Goal: Task Accomplishment & Management: Manage account settings

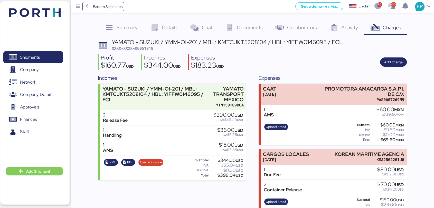
click at [249, 60] on div "Profit $160.77 USD Incomes $344.00 USD Expenses $183.23 USD Add charge" at bounding box center [252, 62] width 309 height 16
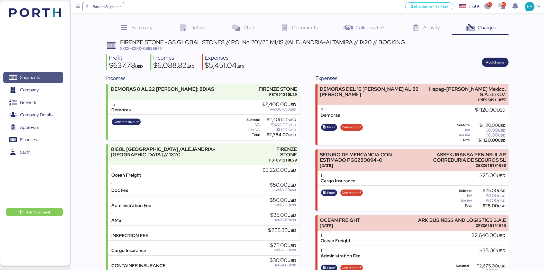
drag, startPoint x: 0, startPoint y: 0, endPoint x: 35, endPoint y: 77, distance: 84.8
click at [35, 77] on span "Shipments" at bounding box center [30, 77] width 20 height 7
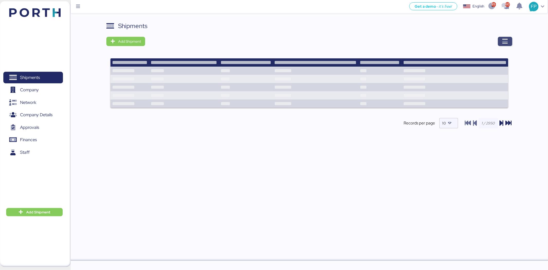
click at [503, 42] on icon "button" at bounding box center [505, 41] width 6 height 6
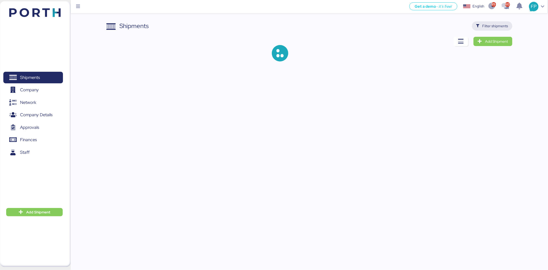
click at [499, 26] on span "Filter shipments" at bounding box center [496, 26] width 26 height 6
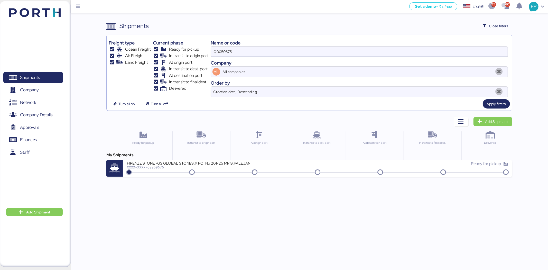
click at [233, 51] on input "O0050675" at bounding box center [359, 52] width 297 height 10
paste input "48130"
type input "O0048130"
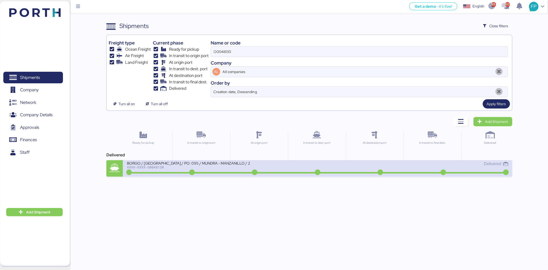
click at [304, 166] on div "BORGO / LIOLI / PO: 095 / MUNDRA - MANZANILLO / 2x20 / TARENE // BKG: 106400146…" at bounding box center [222, 166] width 191 height 11
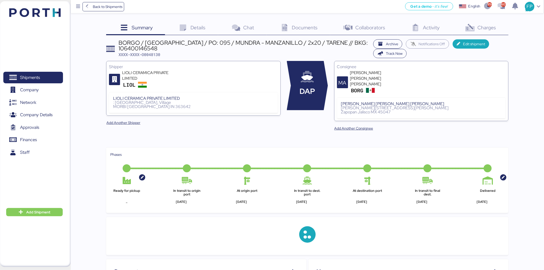
click at [493, 30] on span "Charges" at bounding box center [486, 27] width 19 height 7
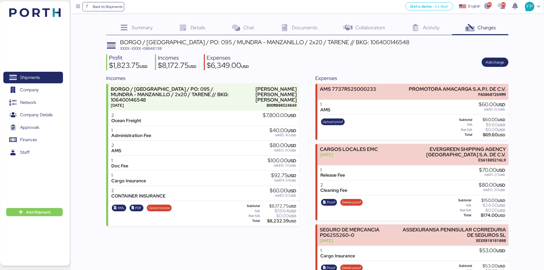
click at [153, 48] on span "XXXX-XXXX-O0048130" at bounding box center [141, 48] width 42 height 5
copy span "O0048130"
click at [46, 77] on span "Shipments" at bounding box center [32, 77] width 55 height 7
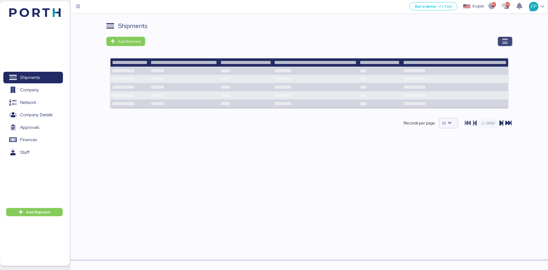
click at [505, 45] on span "button" at bounding box center [505, 41] width 6 height 7
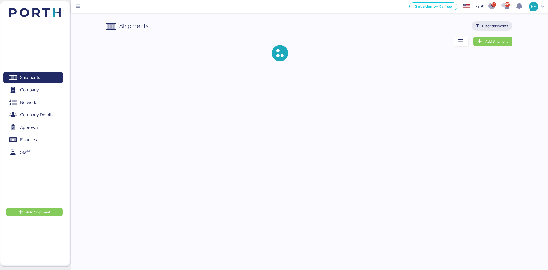
click at [495, 23] on span "Filter shipments" at bounding box center [496, 26] width 26 height 6
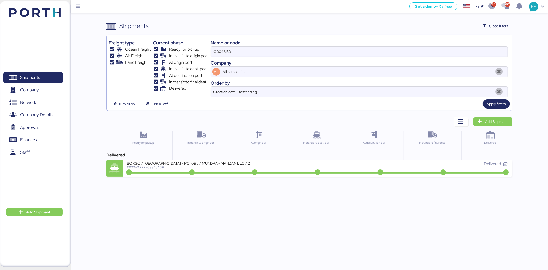
click at [219, 51] on input "O0048130" at bounding box center [359, 52] width 297 height 10
paste input "52024"
type input "O0052024"
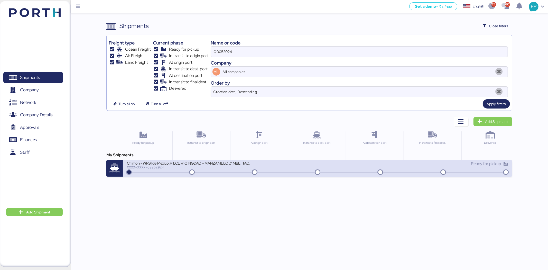
click at [214, 163] on div "Chimon - WRSI de Mexico // LCL // QINGDAO - MANZANILLO // MBL: TAOZLO11722 - HB…" at bounding box center [188, 163] width 123 height 4
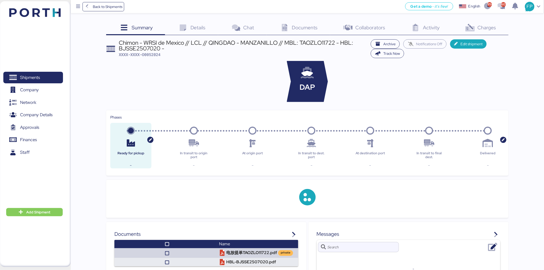
click at [490, 32] on div "Charges 0" at bounding box center [480, 28] width 56 height 14
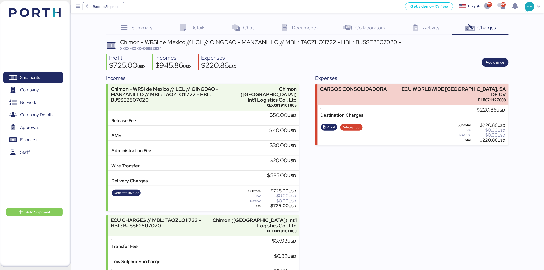
click at [159, 48] on span "XXXX-XXXX-O0052024" at bounding box center [141, 48] width 42 height 5
copy span "O0052024"
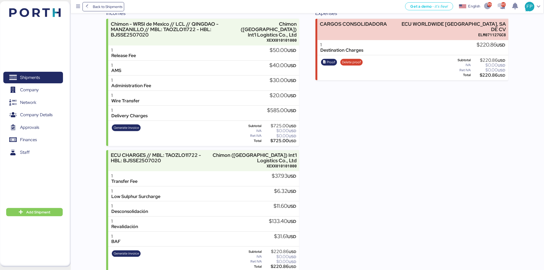
scroll to position [66, 0]
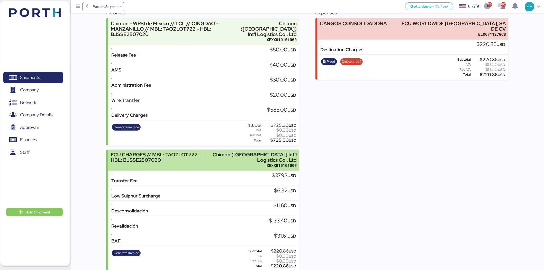
click at [230, 155] on div "Chimon (Beijing) Int'l Logistics Co., Ltd" at bounding box center [254, 157] width 86 height 11
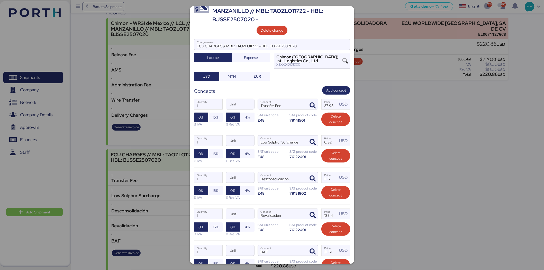
scroll to position [73, 0]
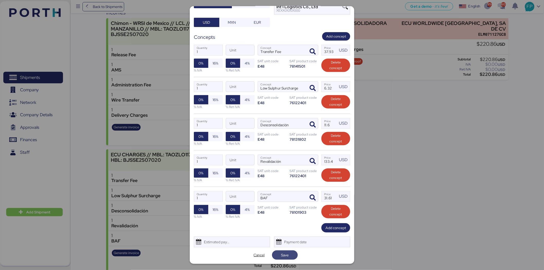
click at [285, 256] on span "Save" at bounding box center [285, 255] width 8 height 6
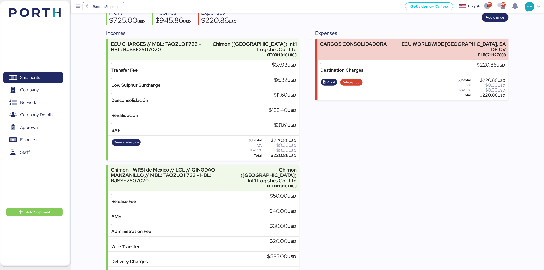
scroll to position [66, 0]
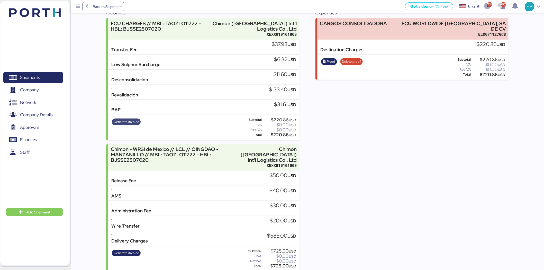
click at [127, 121] on span "Generate invoice" at bounding box center [126, 122] width 25 height 6
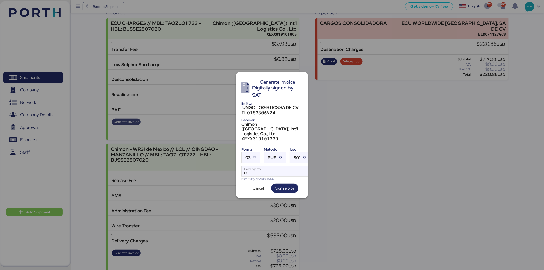
scroll to position [0, 0]
click at [253, 155] on icon at bounding box center [254, 157] width 5 height 5
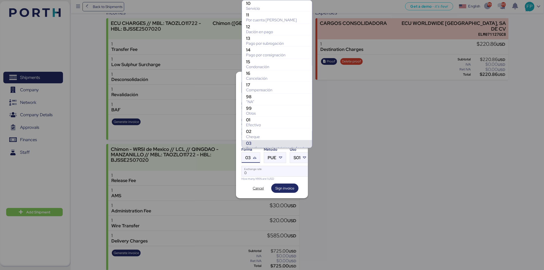
scroll to position [74, 0]
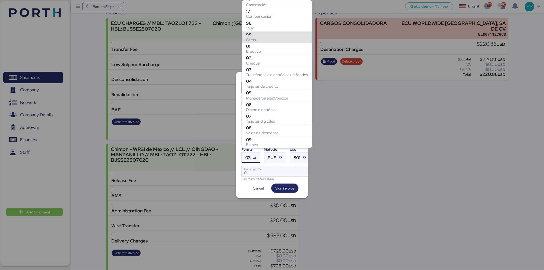
click at [262, 31] on div "99 Otros" at bounding box center [277, 37] width 70 height 12
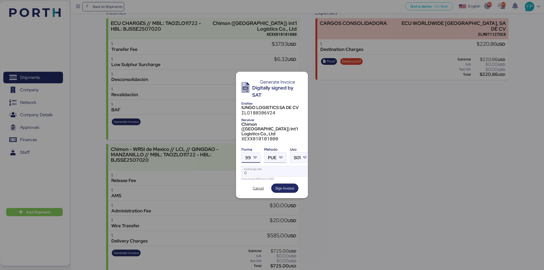
click at [273, 155] on span "PUE" at bounding box center [272, 157] width 9 height 4
click at [279, 177] on div "Pago en parcialidades o diferido" at bounding box center [296, 178] width 55 height 5
click at [269, 166] on input "Exchange rate" at bounding box center [276, 171] width 68 height 10
type input "0"
click at [278, 166] on input "Exchange rate" at bounding box center [276, 171] width 68 height 10
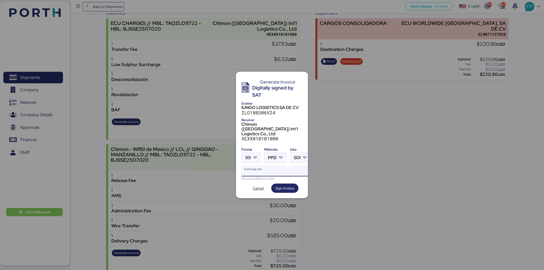
paste input "18.7562"
type input "18.7562"
click at [291, 185] on span "Sign invoice" at bounding box center [284, 188] width 19 height 6
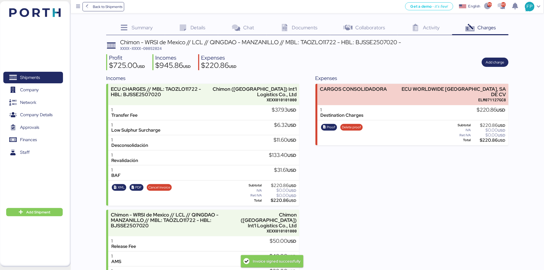
click at [156, 50] on span "XXXX-XXXX-O0052024" at bounding box center [141, 48] width 42 height 5
copy span "O0052024"
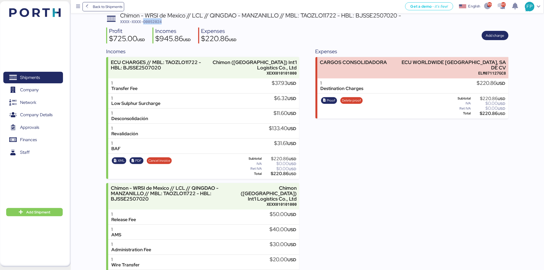
scroll to position [66, 0]
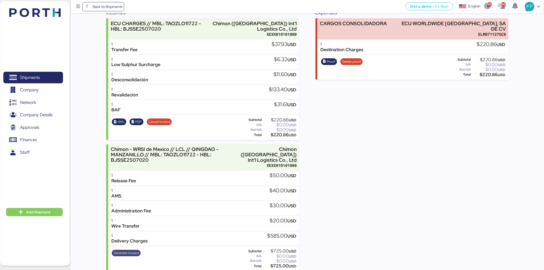
click at [131, 250] on span "Generate invoice" at bounding box center [126, 253] width 25 height 6
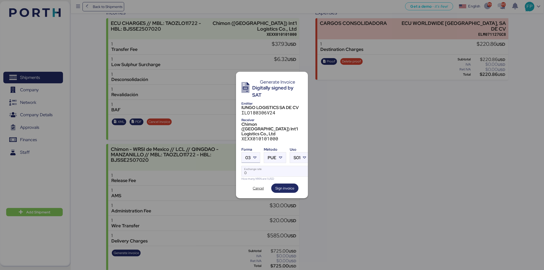
click at [249, 155] on span "03" at bounding box center [247, 157] width 5 height 4
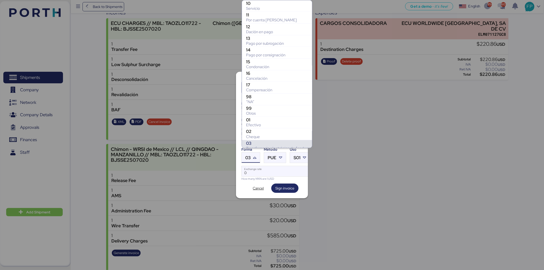
scroll to position [74, 0]
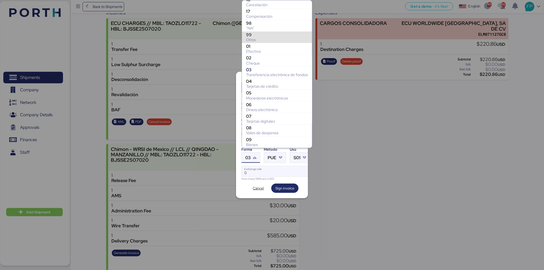
click at [255, 34] on div "99" at bounding box center [277, 34] width 62 height 5
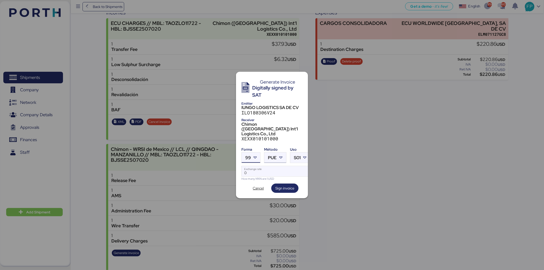
click at [274, 155] on span "PUE" at bounding box center [272, 157] width 9 height 4
click at [276, 175] on div "PPD" at bounding box center [296, 173] width 55 height 5
click at [262, 166] on input "Exchange rate" at bounding box center [276, 171] width 68 height 10
type input "0"
click at [263, 170] on input "Exchange rate" at bounding box center [276, 171] width 68 height 10
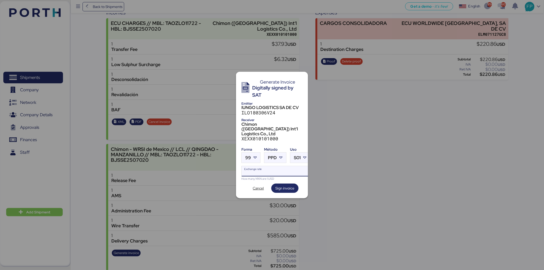
paste input "18.7562"
type input "18.7562"
click at [280, 187] on span "Sign invoice" at bounding box center [284, 188] width 19 height 7
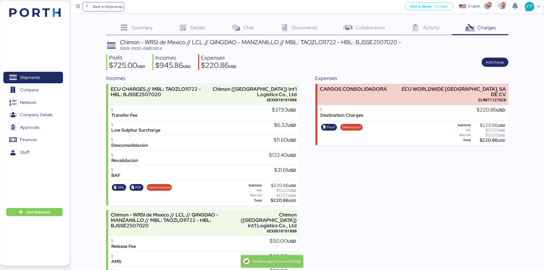
click at [149, 50] on span "XXXX-XXXX-O0052024" at bounding box center [141, 48] width 42 height 5
copy span "O0052024"
click at [158, 47] on span "XXXX-XXXX-O0052024" at bounding box center [141, 48] width 42 height 5
click at [157, 47] on span "XXXX-XXXX-O0052024" at bounding box center [141, 48] width 42 height 5
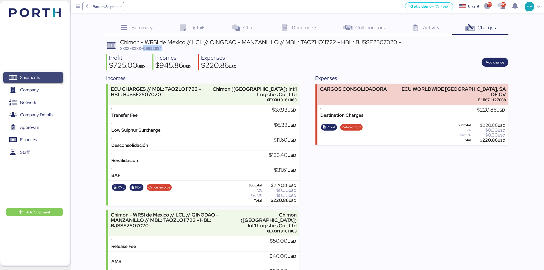
click at [31, 79] on span "Shipments" at bounding box center [30, 77] width 20 height 7
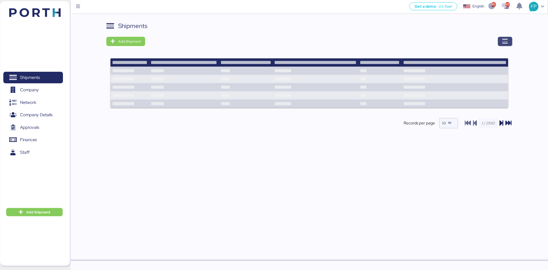
click at [510, 38] on span "button" at bounding box center [505, 41] width 14 height 9
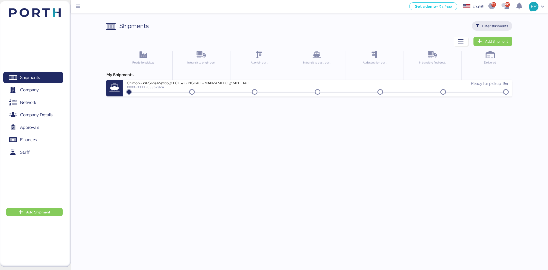
click at [509, 24] on span "Filter shipments" at bounding box center [492, 25] width 40 height 9
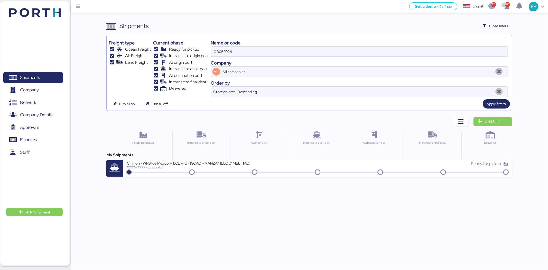
click at [226, 50] on input "O0052024" at bounding box center [359, 52] width 297 height 10
click at [225, 50] on input "O0052024" at bounding box center [359, 52] width 297 height 10
type input "48130"
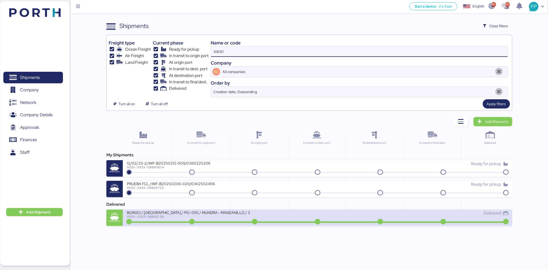
click at [215, 213] on div "BORGO / LIOLI / PO: 095 / MUNDRA - MANZANILLO / 2x20 / TARENE // BKG: 106400146…" at bounding box center [188, 212] width 123 height 4
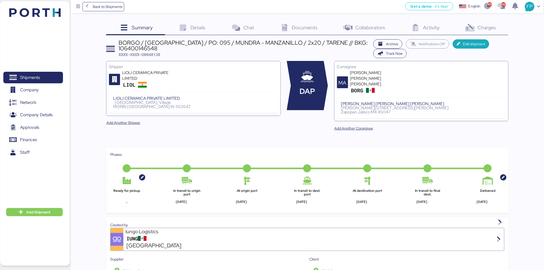
click at [486, 33] on div "Charges 0" at bounding box center [480, 28] width 56 height 14
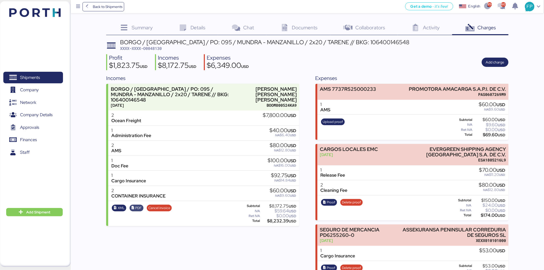
click at [140, 205] on span "PDF" at bounding box center [138, 208] width 6 height 6
click at [381, 59] on div "Profit $1,823.75 USD Incomes $8,172.75 USD Expenses $6,349.00 USD Add charge" at bounding box center [307, 62] width 402 height 16
click at [333, 49] on div "BORGO / LIOLI / PO: 095 / MUNDRA - MANZANILLO / 2x20 / TARENE // BKG: 106400146…" at bounding box center [264, 45] width 289 height 12
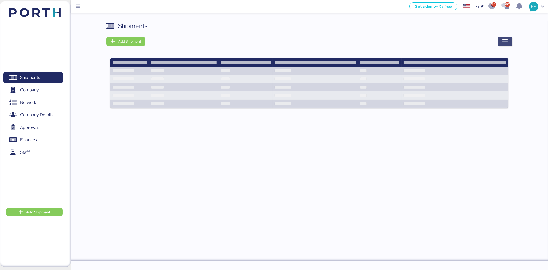
click at [508, 39] on icon "button" at bounding box center [505, 41] width 6 height 6
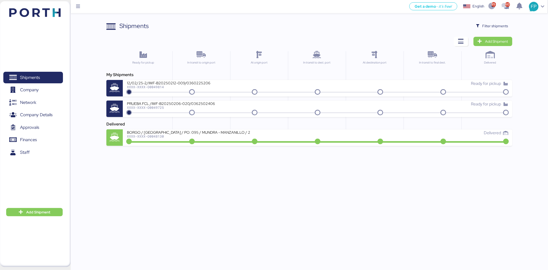
click at [508, 40] on span "Add Shipment" at bounding box center [496, 41] width 23 height 6
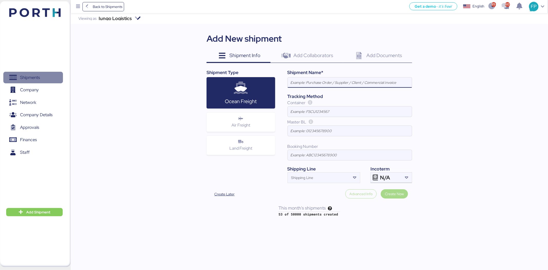
click at [34, 80] on span "Shipments" at bounding box center [30, 77] width 20 height 7
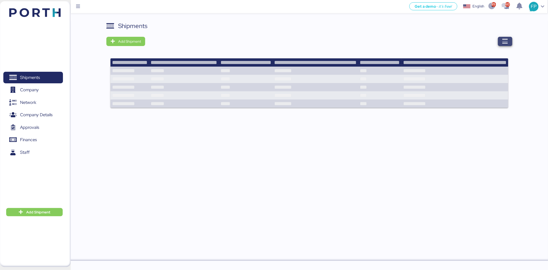
click at [500, 44] on span "button" at bounding box center [505, 41] width 14 height 9
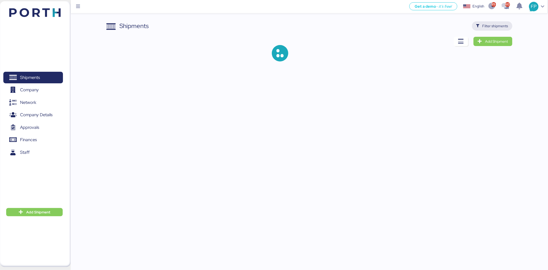
click at [488, 28] on span "Filter shipments" at bounding box center [496, 26] width 26 height 6
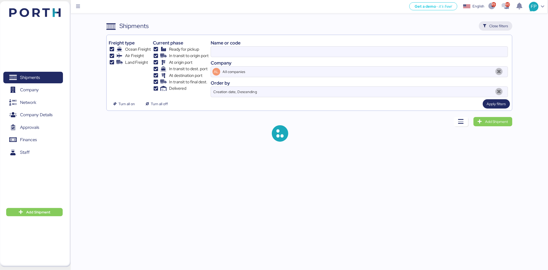
type input "48130"
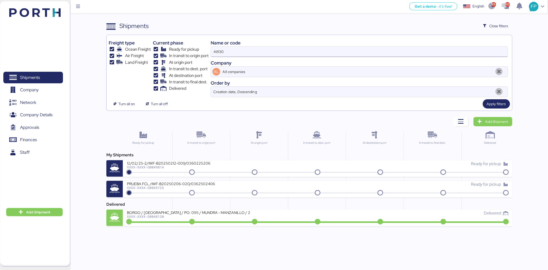
click at [221, 51] on input "48130" at bounding box center [359, 52] width 297 height 10
paste input "O0051863 A - 518630002"
type input "O0051863"
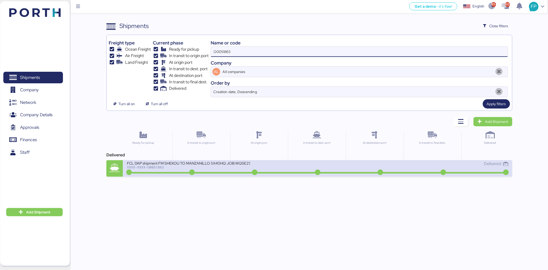
click at [212, 173] on div at bounding box center [317, 173] width 379 height 2
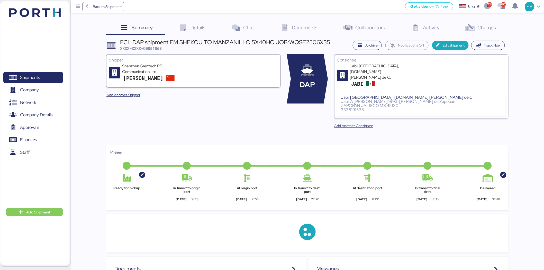
click at [480, 26] on span "Charges" at bounding box center [486, 27] width 19 height 7
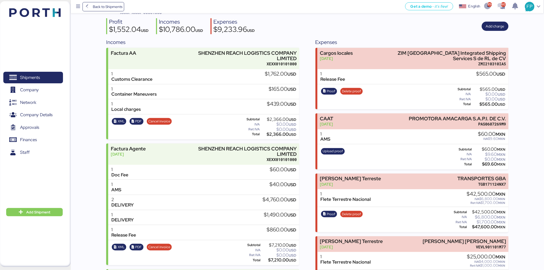
scroll to position [35, 0]
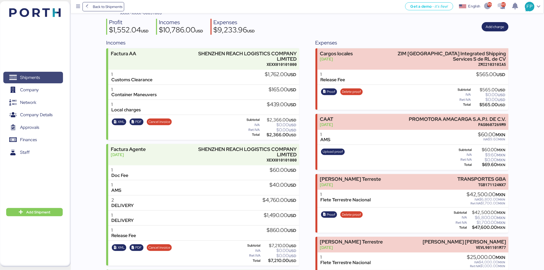
click at [35, 81] on span "Shipments" at bounding box center [32, 77] width 55 height 7
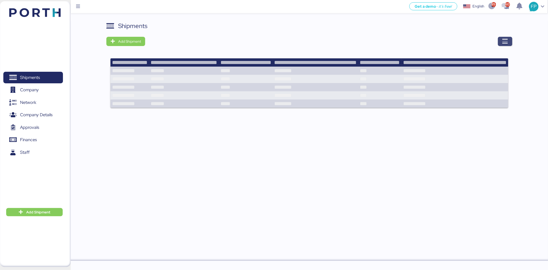
click at [508, 41] on icon "button" at bounding box center [505, 41] width 6 height 6
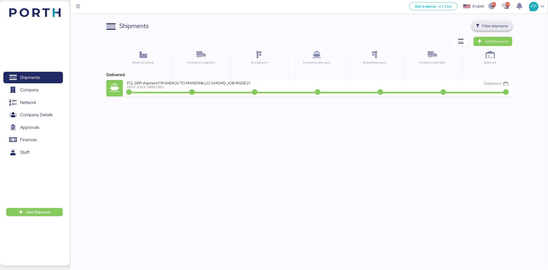
click at [485, 29] on span "Filter shipments" at bounding box center [492, 25] width 32 height 7
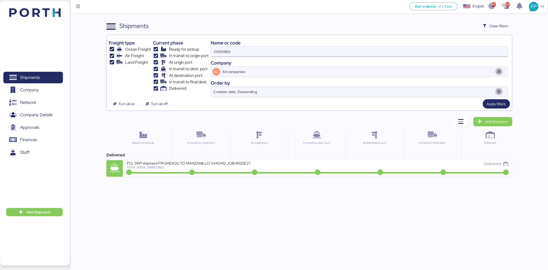
click at [219, 54] on input "O0051863" at bounding box center [359, 52] width 297 height 10
type input "50675"
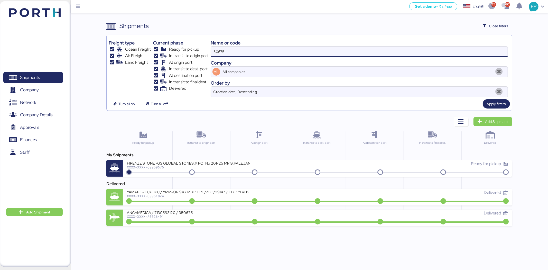
click at [230, 169] on div "FIRENZE STONE -GS GLOBAL STONES // PO: No 201/25 MI/IS //ALEJANDRIA-ALTAMIRA //…" at bounding box center [222, 166] width 191 height 11
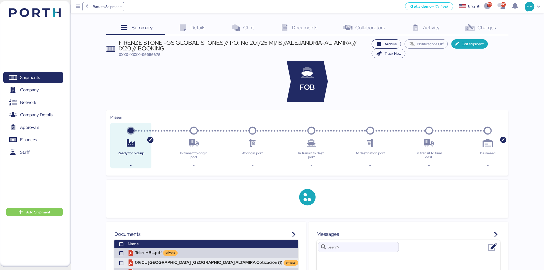
click at [491, 33] on div "Charges 0" at bounding box center [480, 28] width 56 height 14
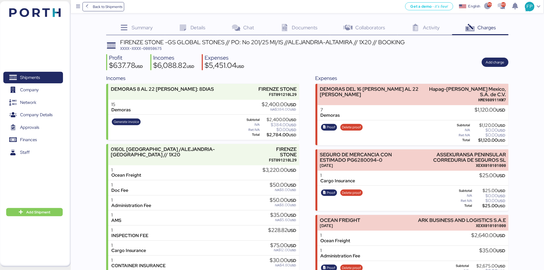
click at [154, 49] on span "XXXX-XXXX-O0050675" at bounding box center [141, 48] width 42 height 5
copy span "O0050675"
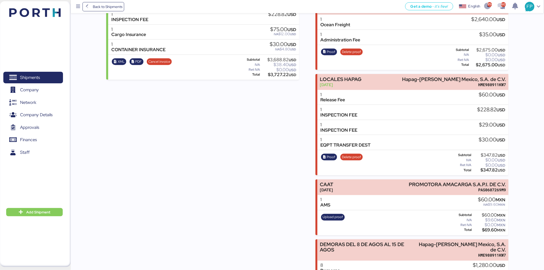
scroll to position [246, 0]
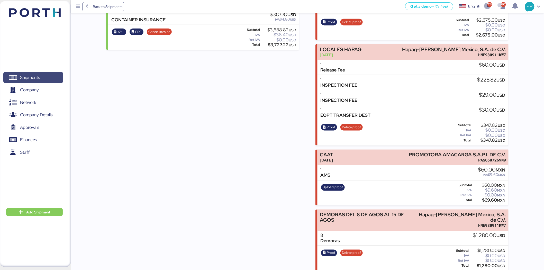
click at [45, 77] on span "Shipments" at bounding box center [32, 77] width 55 height 7
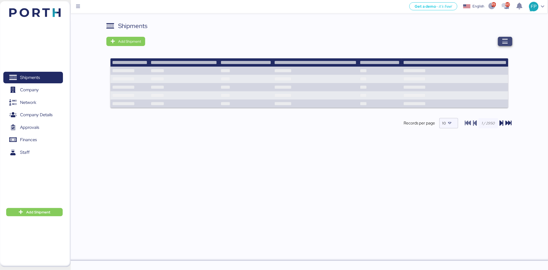
click at [504, 42] on icon "button" at bounding box center [505, 41] width 6 height 6
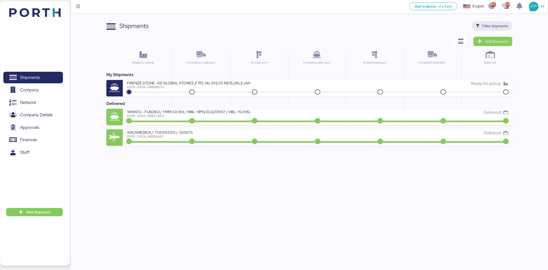
click at [502, 26] on span "Filter shipments" at bounding box center [496, 26] width 26 height 6
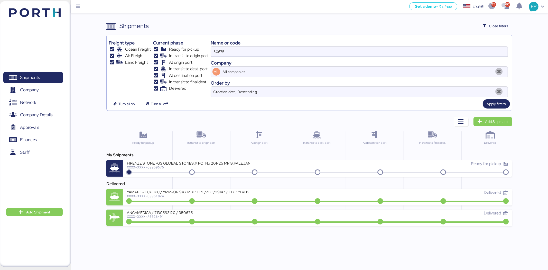
click at [221, 53] on input "50675" at bounding box center [359, 52] width 297 height 10
type input "51971"
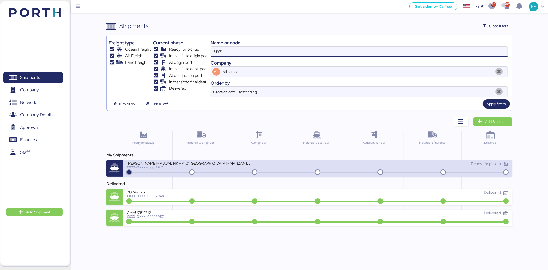
click at [215, 170] on div "JIANGSU XIN BURNASIA - ADUALINK VMI // SHANGHAI - MANZANILLO // MBL: EGLV142502…" at bounding box center [222, 166] width 191 height 11
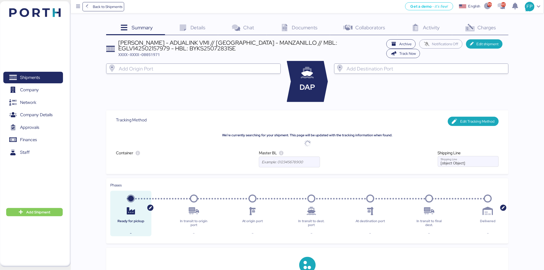
click at [478, 27] on span "Charges" at bounding box center [486, 27] width 19 height 7
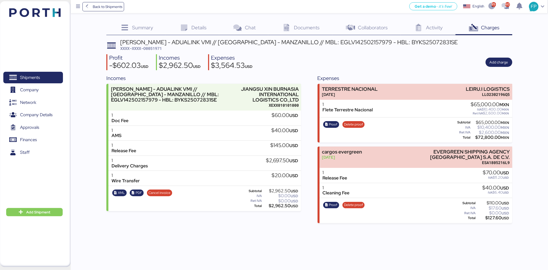
click at [158, 48] on span "XXXX-XXXX-O0051971" at bounding box center [141, 48] width 42 height 5
copy span "O0051971"
click at [354, 50] on div "JIANGSU XIN BURNASIA - ADUALINK VMI // SHANGHAI - MANZANILLO // MBL: EGLV142502…" at bounding box center [289, 45] width 338 height 12
click at [155, 47] on span "XXXX-XXXX-O0051971" at bounding box center [141, 48] width 42 height 5
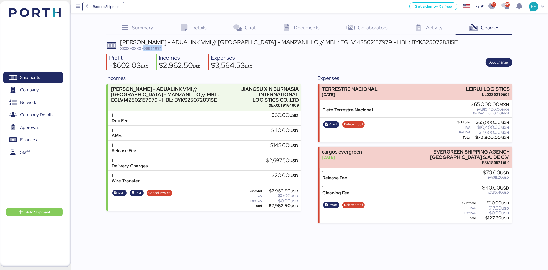
click at [155, 47] on span "XXXX-XXXX-O0051971" at bounding box center [141, 48] width 42 height 5
copy span "O0051971"
drag, startPoint x: 466, startPoint y: 89, endPoint x: 521, endPoint y: 86, distance: 55.1
click at [521, 86] on div "Summary 0 Details 0 Chat 0 Documents 0 Collaborators 0 Activity 0 Charges 0 JIA…" at bounding box center [274, 111] width 548 height 223
copy div "LEIRU.I LOGISTICS"
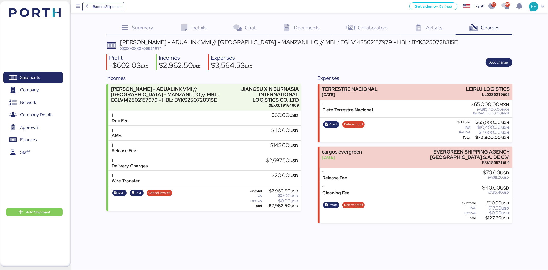
click at [488, 140] on div "Proof Delete proof Subtotal $65,000.00 MXN IVA $10,400.00 MXN Ret IVA $2,600.00…" at bounding box center [416, 129] width 193 height 25
click at [487, 139] on div "$72,800.00 MXN" at bounding box center [491, 137] width 38 height 4
copy div "72,800.00"
click at [337, 122] on span "Proof" at bounding box center [331, 124] width 16 height 7
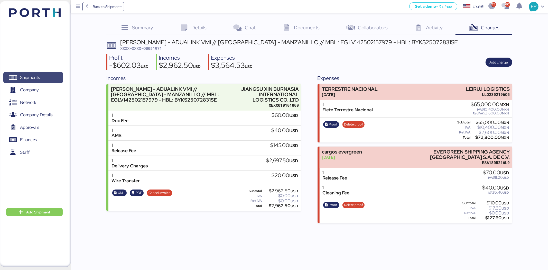
click at [43, 74] on span "Shipments" at bounding box center [32, 77] width 55 height 7
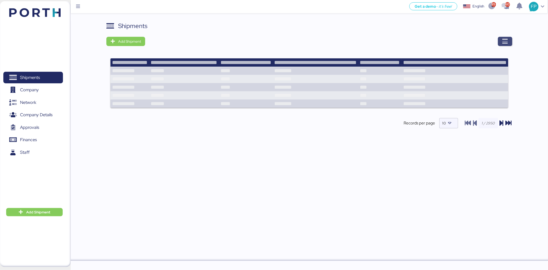
click at [506, 39] on icon "button" at bounding box center [505, 41] width 6 height 6
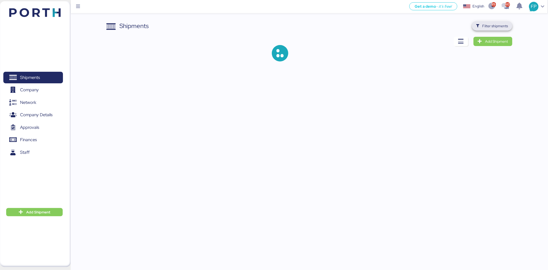
click at [484, 22] on span "Filter shipments" at bounding box center [492, 25] width 32 height 7
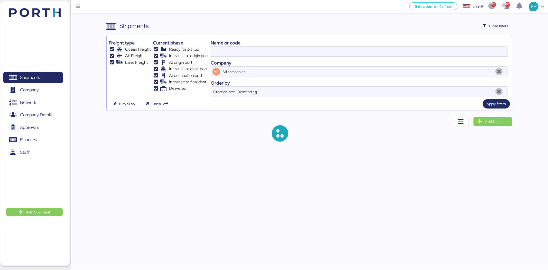
click at [235, 52] on input at bounding box center [359, 52] width 297 height 10
type input "51971"
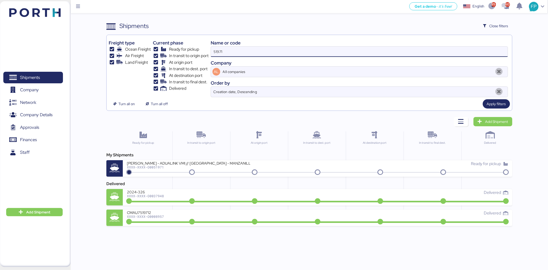
drag, startPoint x: 230, startPoint y: 53, endPoint x: 202, endPoint y: 49, distance: 27.5
click at [202, 49] on div "Freight type Ocean Freight Air Freight Land Freight Current phase Ready for pic…" at bounding box center [309, 67] width 401 height 60
paste input "O0052051"
type input "O0052051"
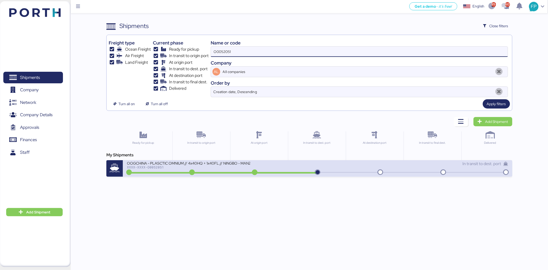
click at [191, 167] on div "XXXX-XXXX-O0052051" at bounding box center [188, 167] width 123 height 4
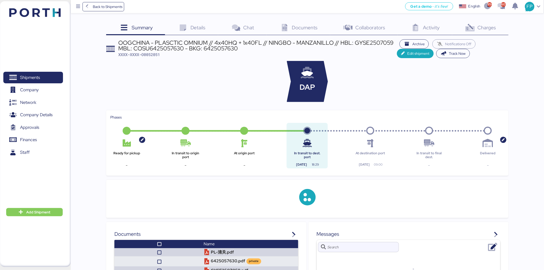
click at [485, 30] on span "Charges" at bounding box center [486, 27] width 19 height 7
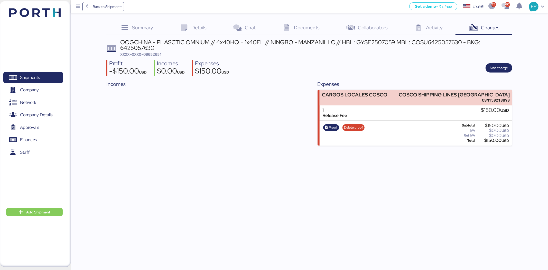
click at [151, 53] on span "XXXX-XXXX-O0052051" at bounding box center [141, 54] width 42 height 5
copy span "O0052051"
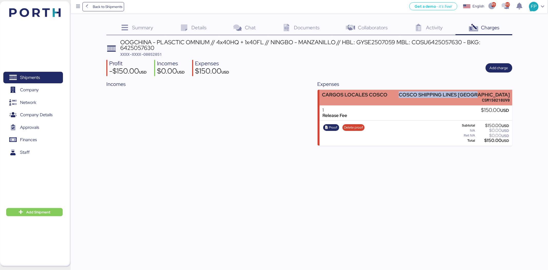
drag, startPoint x: 430, startPoint y: 93, endPoint x: 511, endPoint y: 90, distance: 80.7
click at [511, 90] on div "CARGOS LOCALES COSCO COSCO SHIPPING LINES MEXICO CSM150218UV0" at bounding box center [416, 98] width 193 height 16
copy div "COSCO SHIPPING LINES MEXICO"
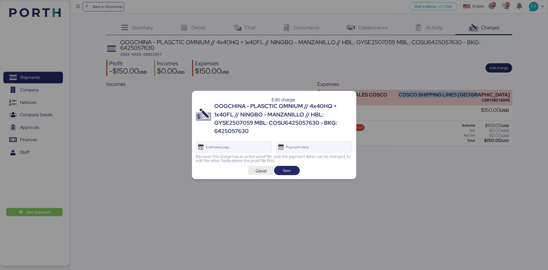
click at [257, 171] on span "Cancel" at bounding box center [261, 170] width 11 height 6
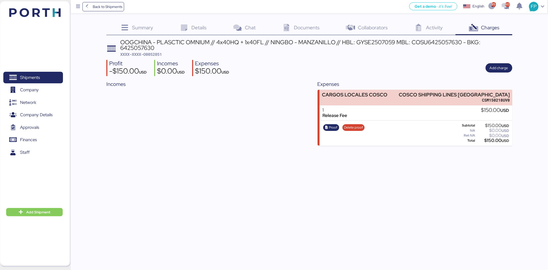
click at [494, 139] on div "$150.00 USD" at bounding box center [492, 141] width 33 height 4
copy div "150.00"
click at [444, 42] on div "OOGCHINA - PLASCTIC OMNIUM // 4x40HQ + 1x40FL // NINGBO - MANZANILLO // HBL: GY…" at bounding box center [316, 45] width 392 height 12
click at [443, 42] on div "OOGCHINA - PLASCTIC OMNIUM // 4x40HQ + 1x40FL // NINGBO - MANZANILLO // HBL: GY…" at bounding box center [316, 45] width 392 height 12
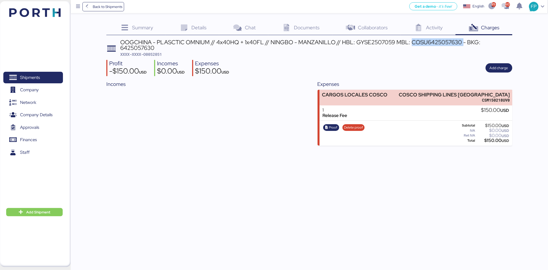
copy div "COSU6425057630"
click at [45, 76] on span "Shipments" at bounding box center [32, 77] width 55 height 7
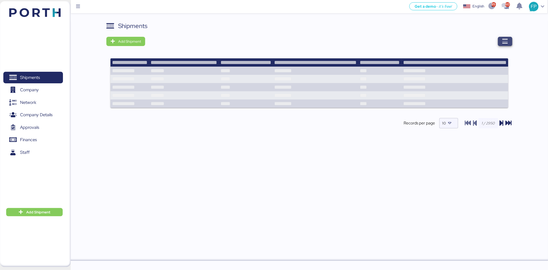
click at [512, 38] on span "button" at bounding box center [505, 41] width 14 height 9
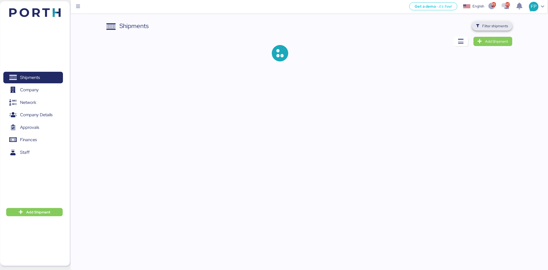
click at [492, 27] on span "Filter shipments" at bounding box center [496, 26] width 26 height 6
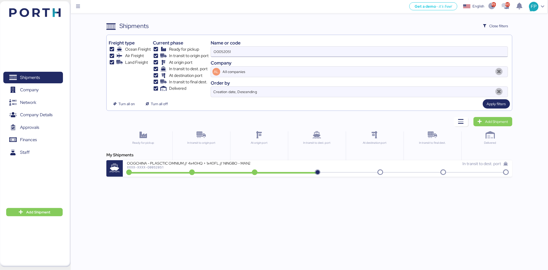
click at [219, 51] on input "O0052051" at bounding box center [359, 52] width 297 height 10
paste input "45"
type input "O0052045"
click at [227, 157] on div "My Shipments" at bounding box center [309, 155] width 406 height 6
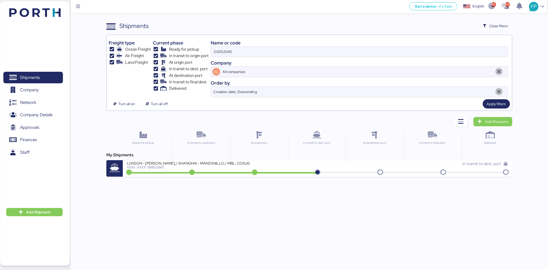
click at [227, 160] on div "My Shipments LOXSON - HUANG YU / SHANGHAI - MANZANILLO / MBL: COSU6425972980 - …" at bounding box center [309, 164] width 406 height 25
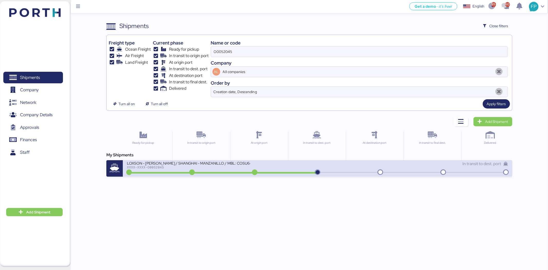
click at [232, 167] on div "XXXX-XXXX-O0052045" at bounding box center [188, 167] width 123 height 4
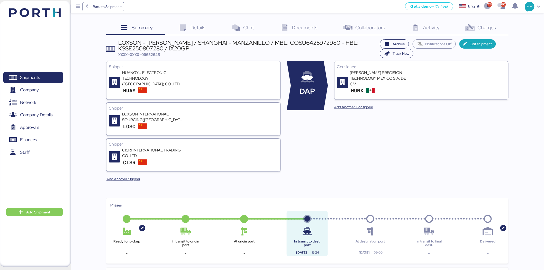
click at [495, 29] on div "Charges 0" at bounding box center [480, 28] width 56 height 14
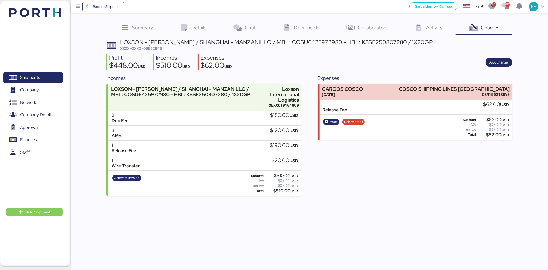
click at [154, 46] on span "XXXX-XXXX-O0052045" at bounding box center [141, 48] width 42 height 5
copy span "O0052045"
click at [312, 40] on div "LOXSON - HUANG YU / SHANGHAI - MANZANILLO / MBL: COSU6425972980 - HBL: KSSE2508…" at bounding box center [276, 42] width 312 height 6
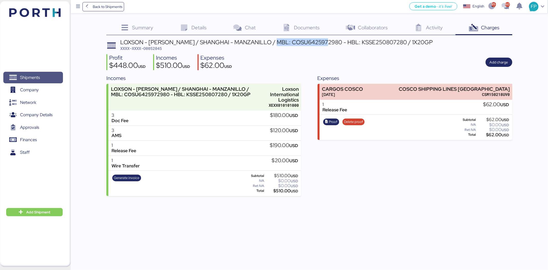
drag, startPoint x: 36, startPoint y: 80, endPoint x: 41, endPoint y: 80, distance: 4.6
click at [36, 80] on span "Shipments" at bounding box center [30, 77] width 20 height 7
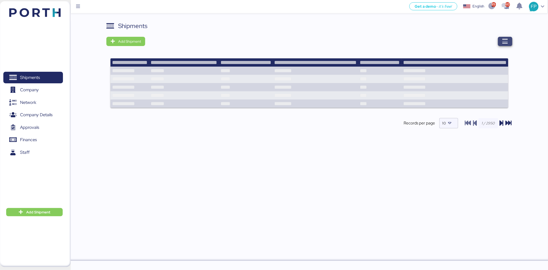
click at [504, 40] on icon "button" at bounding box center [505, 41] width 6 height 6
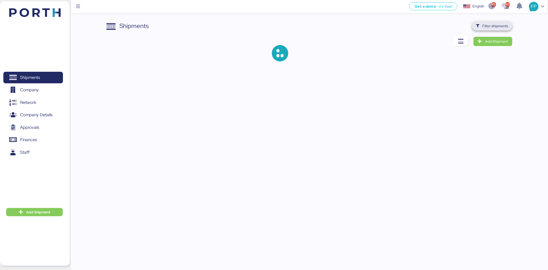
click at [497, 26] on span "Filter shipments" at bounding box center [496, 26] width 26 height 6
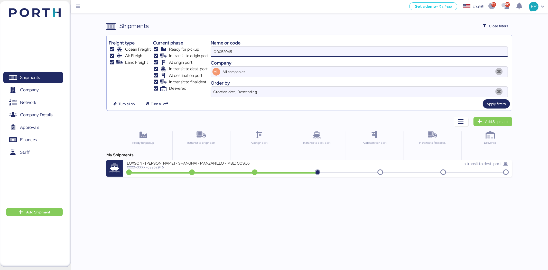
click at [222, 50] on input "O0052045" at bounding box center [359, 52] width 297 height 10
paste input "1918"
type input "O0051918"
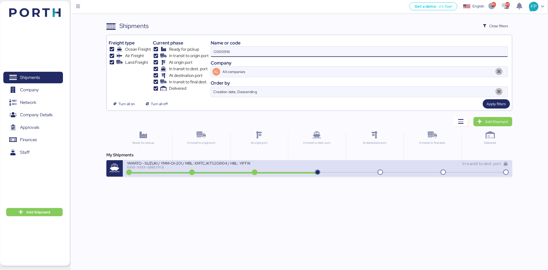
click at [238, 169] on div "YAMATO - SUZUKI / YMM-OI-201 / MBL: KMTCJKT5208104 / HBL: YIFFW0146095 / FCL XX…" at bounding box center [222, 166] width 191 height 11
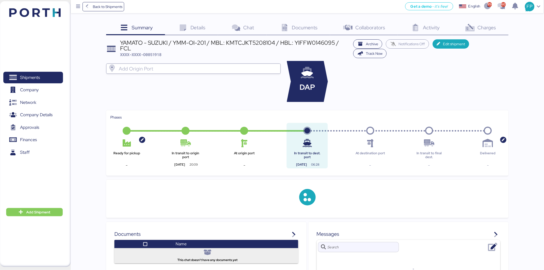
click at [493, 24] on span "Charges" at bounding box center [486, 27] width 19 height 7
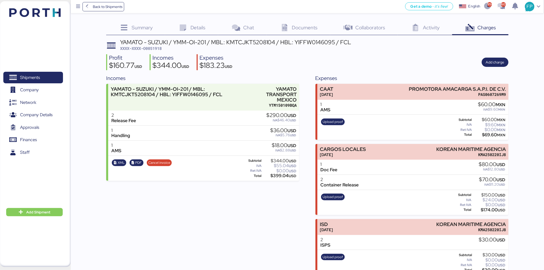
click at [151, 50] on span "XXXX-XXXX-O0051918" at bounding box center [141, 48] width 42 height 5
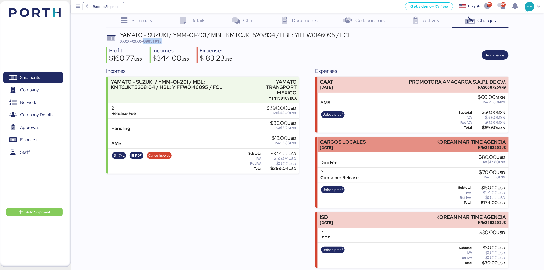
scroll to position [9, 0]
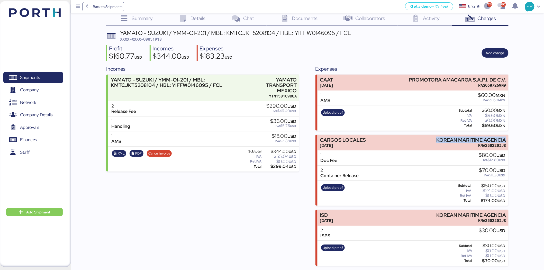
drag, startPoint x: 502, startPoint y: 131, endPoint x: 526, endPoint y: 131, distance: 24.7
click at [526, 132] on div "Summary 0 Details 0 Chat 0 Documents 0 Collaborators 0 Activity 0 Charges 0 YAM…" at bounding box center [272, 128] width 544 height 275
click at [490, 200] on div "$174.00 USD" at bounding box center [488, 201] width 33 height 4
click at [50, 80] on span "Shipments" at bounding box center [32, 77] width 55 height 7
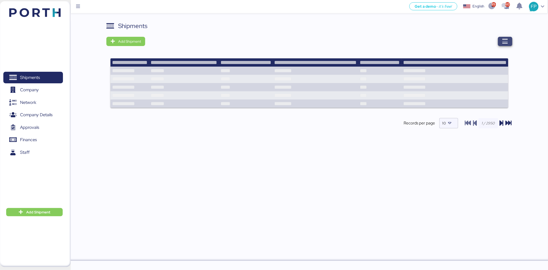
click at [502, 41] on icon "button" at bounding box center [505, 41] width 6 height 6
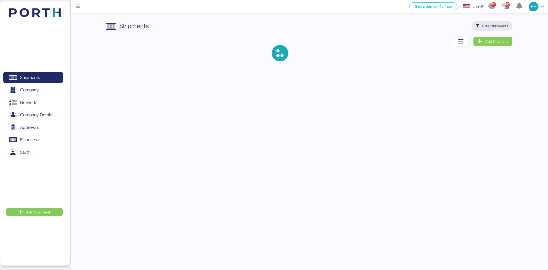
click at [487, 27] on span "Filter shipments" at bounding box center [496, 26] width 26 height 6
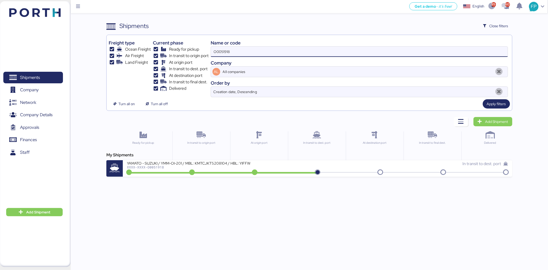
click at [217, 53] on input "O0051918" at bounding box center [359, 52] width 297 height 10
paste input "174.00"
type input "1"
type input "49526"
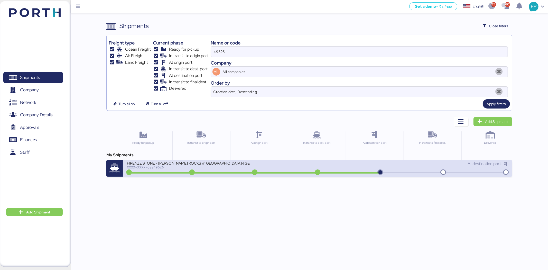
click at [177, 170] on div "FIRENZE STONE - RONAK ROCKS //CHENNAI-MANZANILLO // 1X20 // BL: 106500038054 //…" at bounding box center [222, 166] width 191 height 11
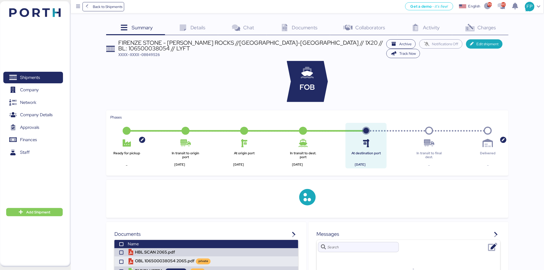
click at [491, 29] on span "Charges" at bounding box center [486, 27] width 19 height 7
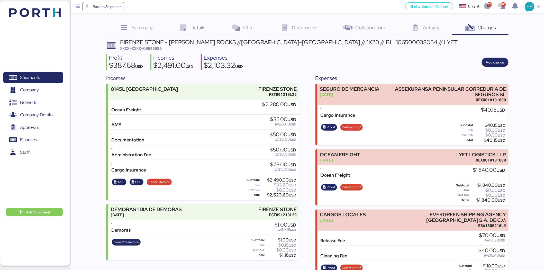
click at [158, 48] on span "XXXX-XXXX-O0049526" at bounding box center [141, 48] width 42 height 5
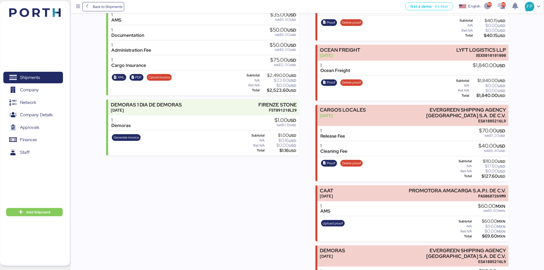
scroll to position [146, 0]
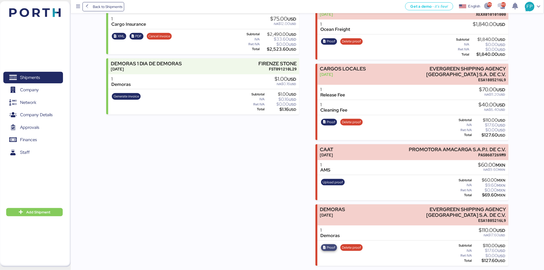
click at [331, 247] on span "Proof" at bounding box center [331, 248] width 8 height 6
drag, startPoint x: 426, startPoint y: 208, endPoint x: 520, endPoint y: 207, distance: 93.8
click at [520, 207] on div "Summary 0 Details 0 Chat 0 Documents 0 Collaborators 0 Activity 0 Charges 0 FIR…" at bounding box center [272, 59] width 544 height 411
click at [54, 80] on span "Shipments" at bounding box center [32, 77] width 55 height 7
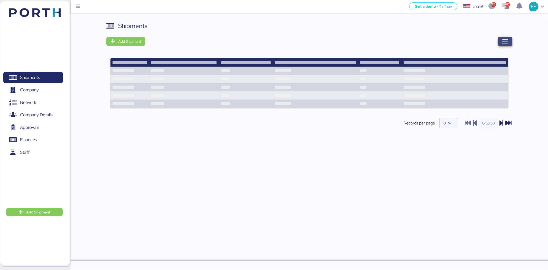
click at [504, 42] on icon "button" at bounding box center [505, 41] width 6 height 6
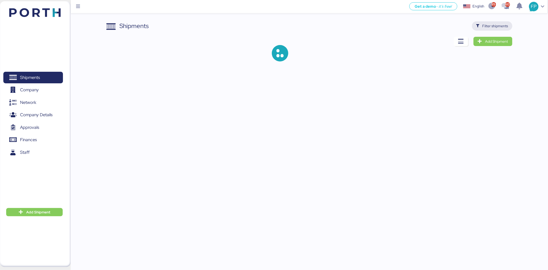
click at [496, 27] on span "Filter shipments" at bounding box center [496, 26] width 26 height 6
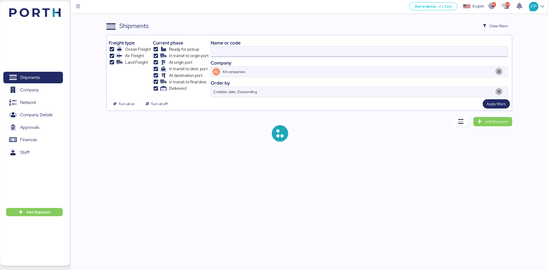
type input "49526"
click at [225, 55] on input "49526" at bounding box center [359, 52] width 297 height 10
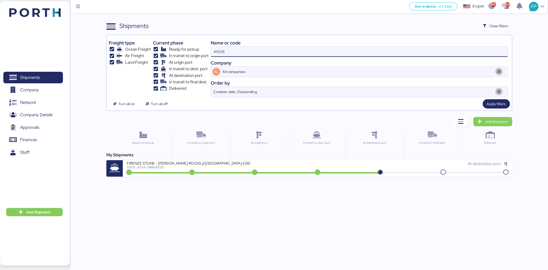
click at [224, 55] on input "49526" at bounding box center [359, 52] width 297 height 10
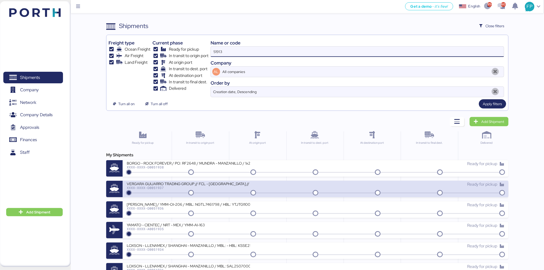
type input "51913"
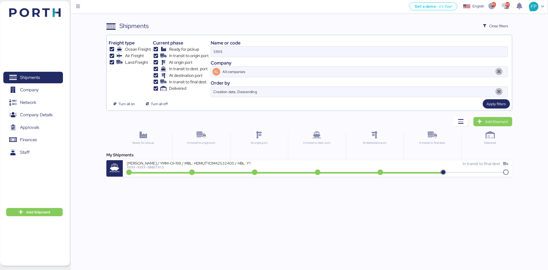
click at [219, 174] on div "YAMATO - YAMAGUCHI / YMM-OI-198 / MBL: HDMUTYOM42532400 / HBL: YTJNUM012786 / F…" at bounding box center [317, 168] width 389 height 16
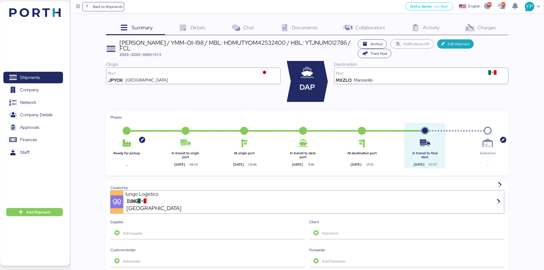
click at [458, 28] on div "Charges 0" at bounding box center [480, 28] width 56 height 14
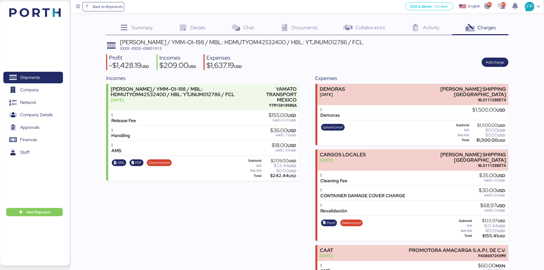
click at [156, 51] on div "YAMATO - YAMAGUCHI / YMM-OI-198 / MBL: HDMUTYOM42532400 / HBL: YTJNUM012786 / F…" at bounding box center [241, 45] width 243 height 12
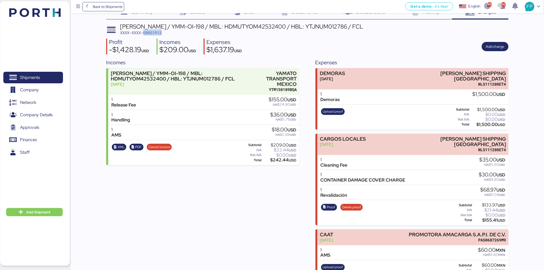
scroll to position [24, 0]
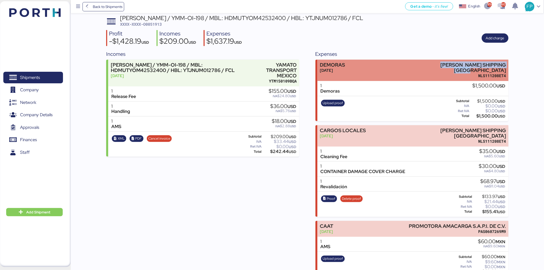
drag, startPoint x: 427, startPoint y: 64, endPoint x: 506, endPoint y: 64, distance: 79.7
click at [506, 64] on div "DEMORAS Aug 20, 2025 NORTON LILLY SHIPPING MEXICO NLS111208ET4" at bounding box center [412, 70] width 191 height 21
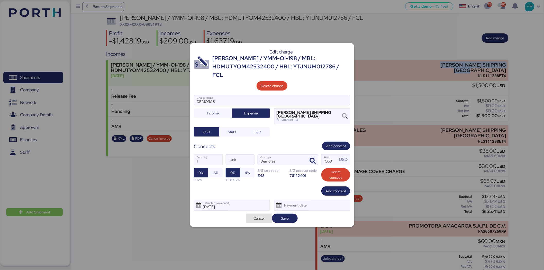
drag, startPoint x: 259, startPoint y: 213, endPoint x: 299, endPoint y: 201, distance: 41.8
click at [259, 215] on span "Cancel" at bounding box center [259, 218] width 11 height 6
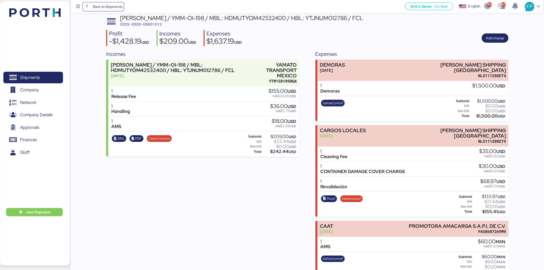
click at [482, 114] on div "$1,500.00 USD" at bounding box center [487, 116] width 35 height 4
click at [487, 114] on div "$1,500.00 USD" at bounding box center [487, 116] width 35 height 4
click at [45, 76] on span "Shipments" at bounding box center [32, 77] width 55 height 7
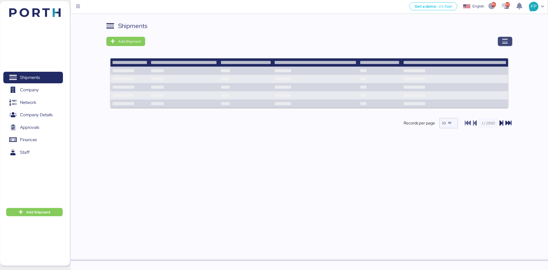
click at [510, 42] on span "button" at bounding box center [505, 41] width 14 height 9
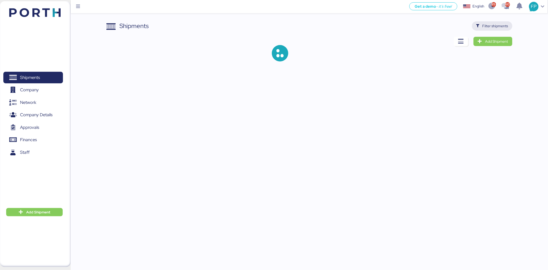
click at [500, 25] on span "Filter shipments" at bounding box center [496, 26] width 26 height 6
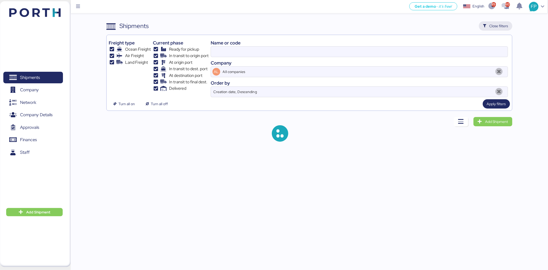
type input "51913"
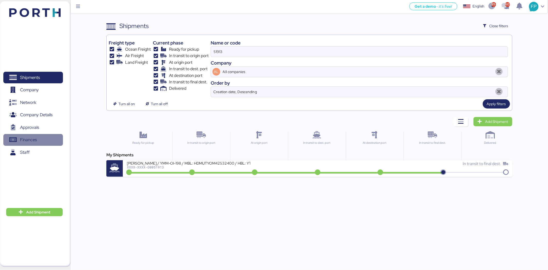
click at [25, 141] on span "Finances" at bounding box center [28, 139] width 17 height 7
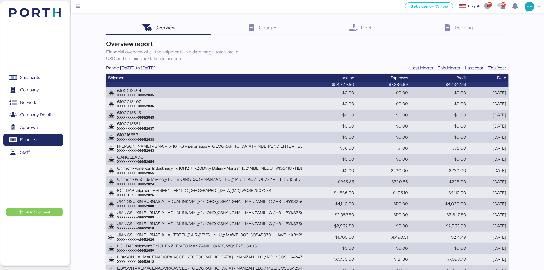
click at [366, 29] on span "Debt" at bounding box center [366, 27] width 11 height 7
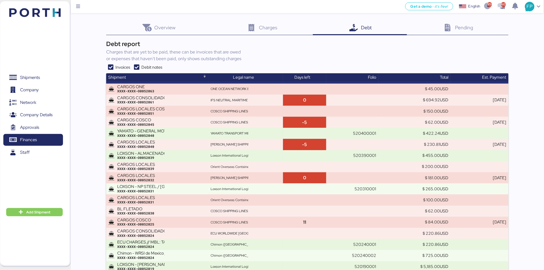
click at [110, 66] on icon at bounding box center [110, 67] width 9 height 6
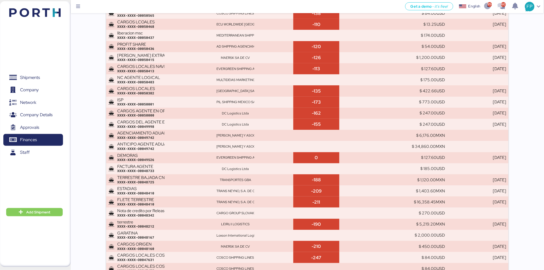
scroll to position [1030, 0]
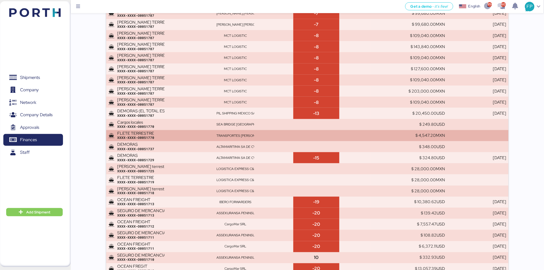
click at [298, 137] on td at bounding box center [316, 135] width 46 height 11
click at [268, 138] on td "TRANSPORTES [PERSON_NAME] SA DE CV" at bounding box center [253, 135] width 79 height 11
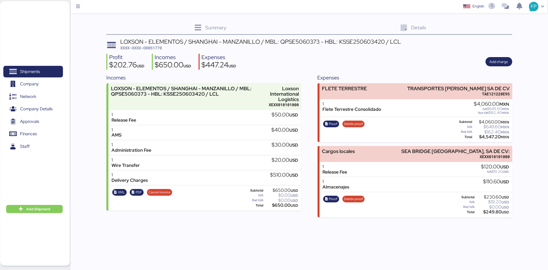
click at [153, 50] on span "XXXX-XXXX-O0051770" at bounding box center [141, 47] width 42 height 5
copy span "O0051770"
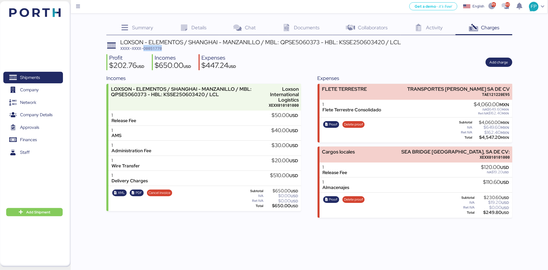
click at [158, 48] on span "XXXX-XXXX-O0051770" at bounding box center [141, 48] width 42 height 5
click at [293, 44] on div "LOXSON - ELEMENTOS / SHANGHAI - MANZANILLO / MBL: QPSE5060373 - HBL: KSSE250603…" at bounding box center [260, 42] width 281 height 6
copy div "QPSE5060373"
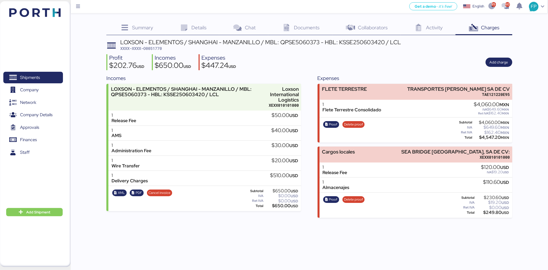
click at [280, 206] on div "$650.00 USD" at bounding box center [281, 206] width 34 height 4
copy div "650.00"
drag, startPoint x: 400, startPoint y: 90, endPoint x: 519, endPoint y: 87, distance: 119.0
click at [519, 87] on div "Summary 0 Details 0 Chat 0 Documents 0 Collaborators 0 Activity 0 Charges 0 LOX…" at bounding box center [274, 109] width 548 height 218
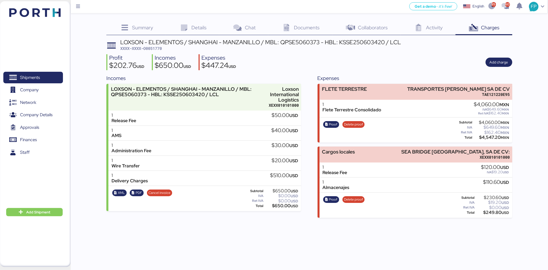
copy div "TRANSPORTES [PERSON_NAME] SA DE CV"
click at [486, 136] on div "$4,547.20 MXN" at bounding box center [492, 137] width 36 height 4
copy div "4,547.20"
click at [144, 50] on span "XXXX-XXXX-O0051770" at bounding box center [141, 48] width 42 height 5
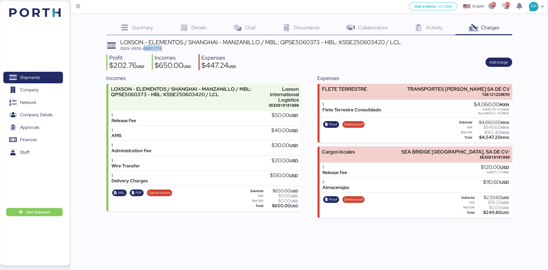
click at [144, 50] on span "XXXX-XXXX-O0051770" at bounding box center [141, 48] width 42 height 5
copy span "O0051770"
click at [331, 124] on span "Proof" at bounding box center [333, 125] width 8 height 6
click at [34, 75] on span "Shipments" at bounding box center [30, 77] width 20 height 7
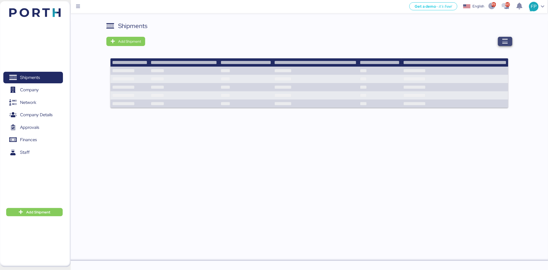
click at [504, 38] on icon "button" at bounding box center [505, 41] width 6 height 6
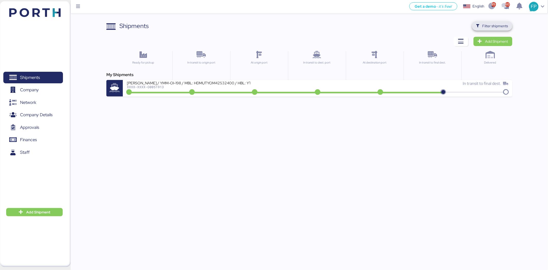
click at [482, 27] on span "Filter shipments" at bounding box center [492, 25] width 32 height 7
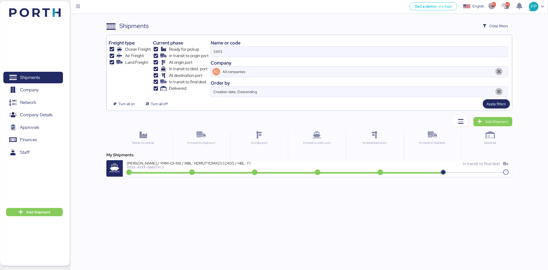
click at [245, 44] on div "Name or code" at bounding box center [359, 42] width 297 height 7
drag, startPoint x: 230, startPoint y: 53, endPoint x: 217, endPoint y: 54, distance: 13.4
click at [217, 54] on input "51913" at bounding box center [359, 52] width 297 height 10
type input "5"
type input "51956"
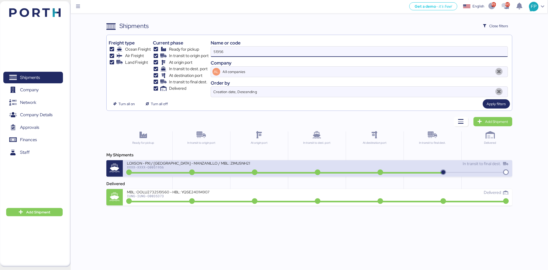
click at [211, 165] on div "LOXSON - PXI / SHANGHAI - MANZANILLO / MBL: ZIMUSNH21166286 - HBL: CSSE25061713…" at bounding box center [188, 163] width 123 height 4
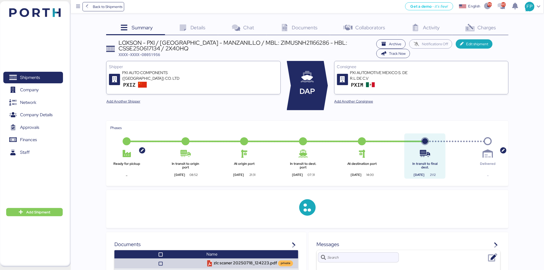
click at [480, 30] on span "Charges" at bounding box center [486, 27] width 19 height 7
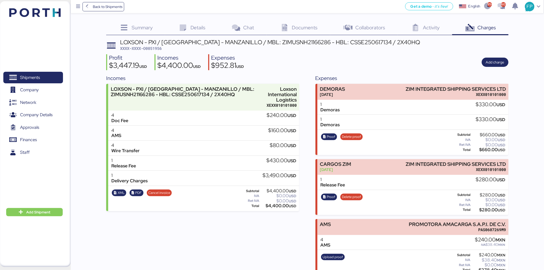
click at [155, 47] on span "XXXX-XXXX-O0051956" at bounding box center [141, 48] width 42 height 5
click at [332, 135] on span "Proof" at bounding box center [331, 137] width 8 height 6
click at [159, 50] on span "XXXX-XXXX-O0051956" at bounding box center [141, 48] width 42 height 5
click at [158, 50] on span "XXXX-XXXX-O0051956" at bounding box center [141, 48] width 42 height 5
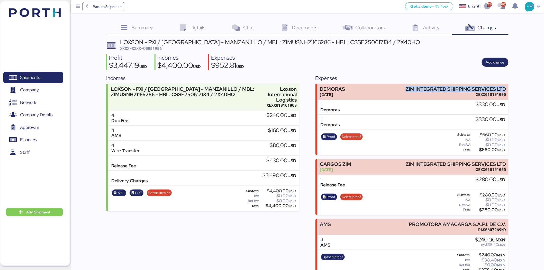
drag, startPoint x: 403, startPoint y: 88, endPoint x: 535, endPoint y: 93, distance: 132.4
click at [518, 86] on div "Summary 0 Details 0 Chat 0 Documents 0 Collaborators 0 Activity 0 Charges 0 LOX…" at bounding box center [272, 137] width 544 height 275
copy div "ZIM INTEGRATED SHIPPING SERVICES LTD"
click at [487, 149] on div "$660.00 USD" at bounding box center [489, 150] width 34 height 4
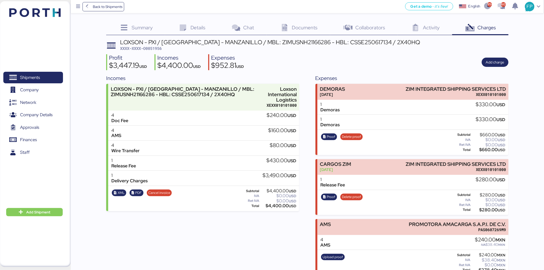
copy div "660.00"
click at [34, 76] on span "Shipments" at bounding box center [30, 77] width 20 height 7
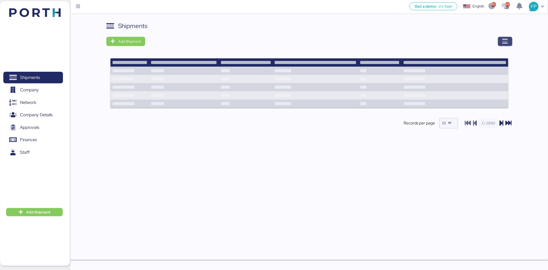
click at [506, 43] on icon "button" at bounding box center [505, 41] width 6 height 6
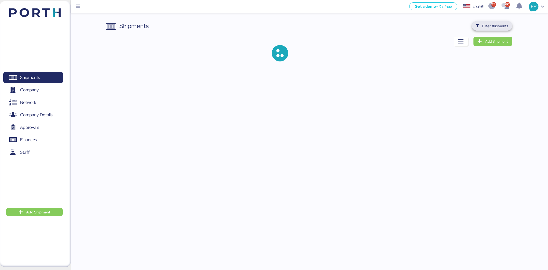
click at [486, 27] on span "Filter shipments" at bounding box center [496, 26] width 26 height 6
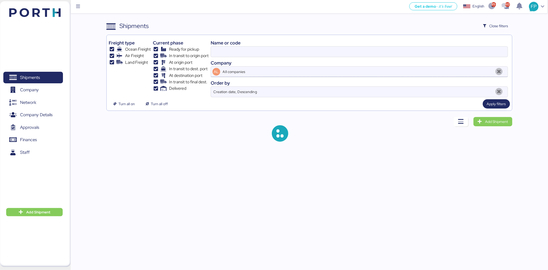
type input "51956"
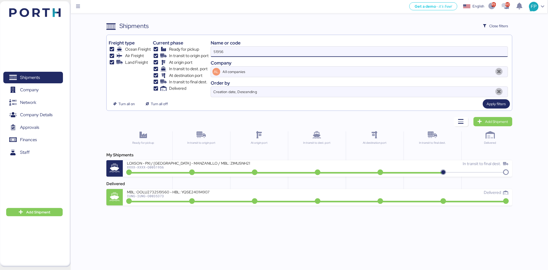
click at [214, 50] on input "51956" at bounding box center [359, 52] width 297 height 10
type input "51932"
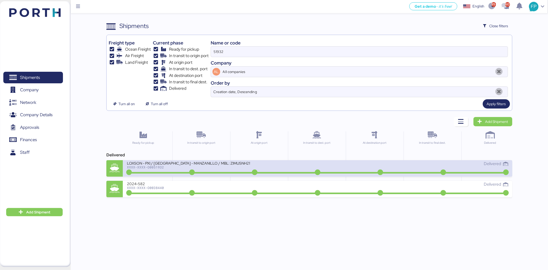
click at [178, 170] on div "LOXSON - PXI / SHANGHAI - MANZANILLO / MBL: ZIMUSNH21165957 - HBL: CSSE25061219…" at bounding box center [222, 166] width 191 height 11
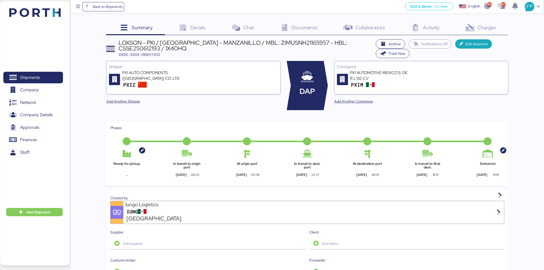
click at [487, 23] on div "Charges 0" at bounding box center [480, 28] width 56 height 14
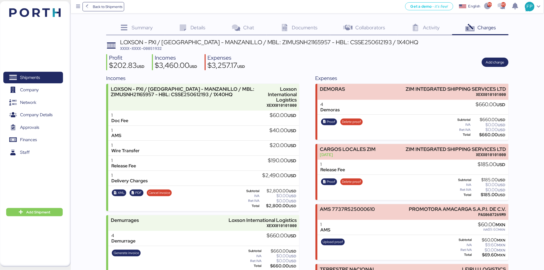
click at [152, 48] on span "XXXX-XXXX-O0051932" at bounding box center [141, 48] width 42 height 5
copy span "O0051932"
click at [330, 118] on span "Proof" at bounding box center [329, 121] width 16 height 7
click at [150, 50] on span "XXXX-XXXX-O0051932" at bounding box center [141, 48] width 42 height 5
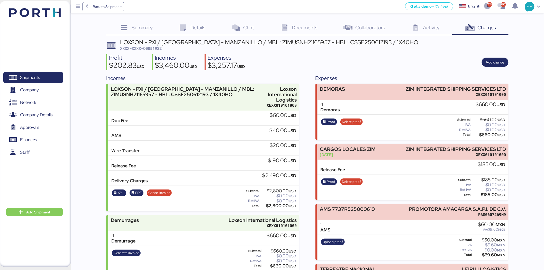
click at [150, 49] on span "XXXX-XXXX-O0051932" at bounding box center [141, 48] width 42 height 5
copy span "O0051932"
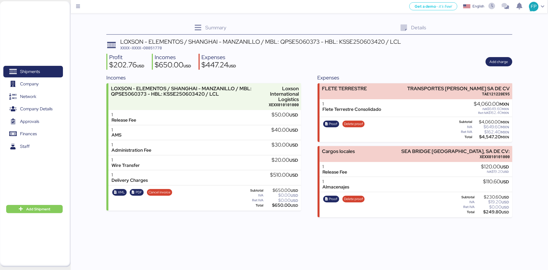
click at [485, 139] on div "Subtotal $4,060.00 MXN IVA $649.60 MXN Ret IVA $162.40 MXN Total $4,547.20 MXN" at bounding box center [482, 129] width 58 height 21
click at [487, 136] on div "$4,547.20 MXN" at bounding box center [492, 137] width 36 height 4
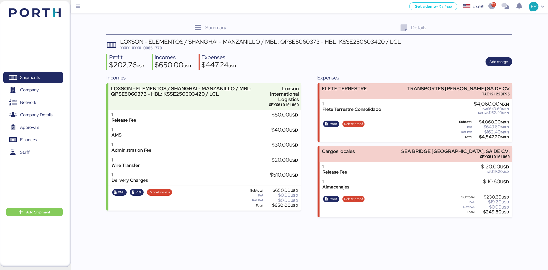
copy div "4,547.20"
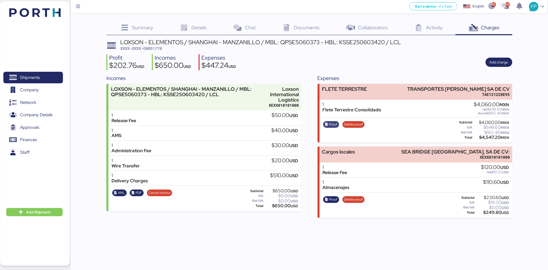
click at [332, 124] on span "Proof" at bounding box center [333, 125] width 8 height 6
